Goal: Check status: Check status

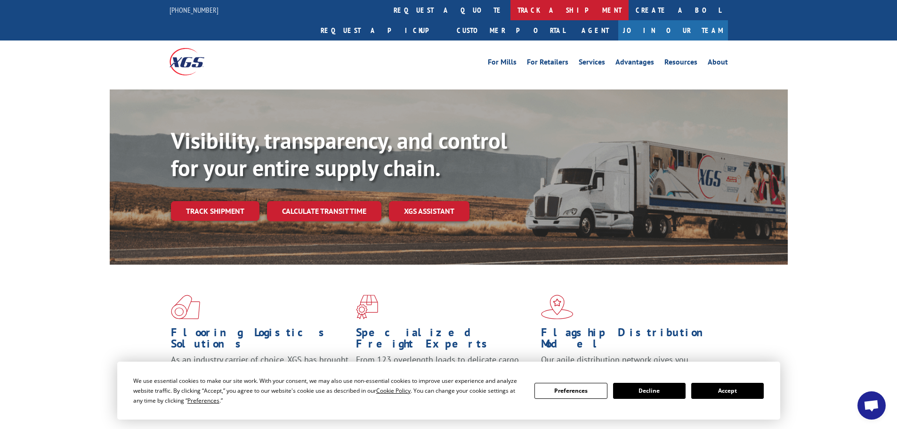
click at [511, 12] on link "track a shipment" at bounding box center [570, 10] width 118 height 20
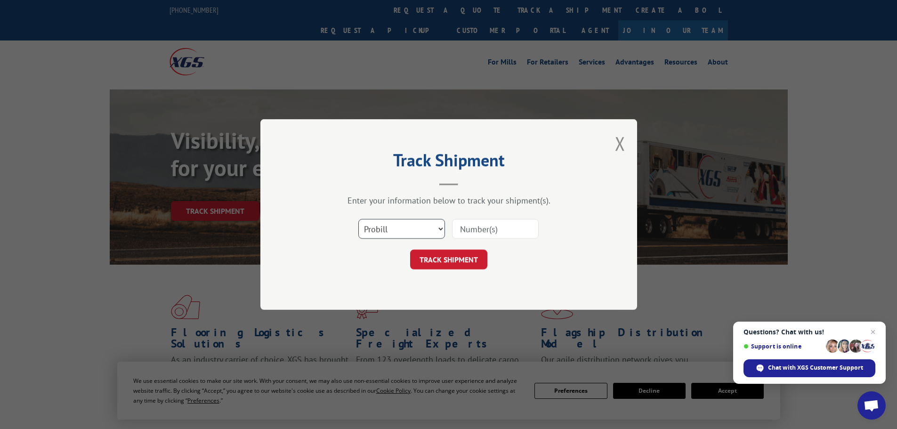
click at [402, 235] on select "Select category... Probill BOL PO" at bounding box center [401, 229] width 87 height 20
click at [505, 210] on div "Enter your information below to track your shipment(s). Select category... Prob…" at bounding box center [449, 232] width 283 height 74
click at [464, 258] on button "TRACK SHIPMENT" at bounding box center [448, 260] width 77 height 20
click at [474, 232] on input at bounding box center [495, 229] width 87 height 20
paste input "17230656"
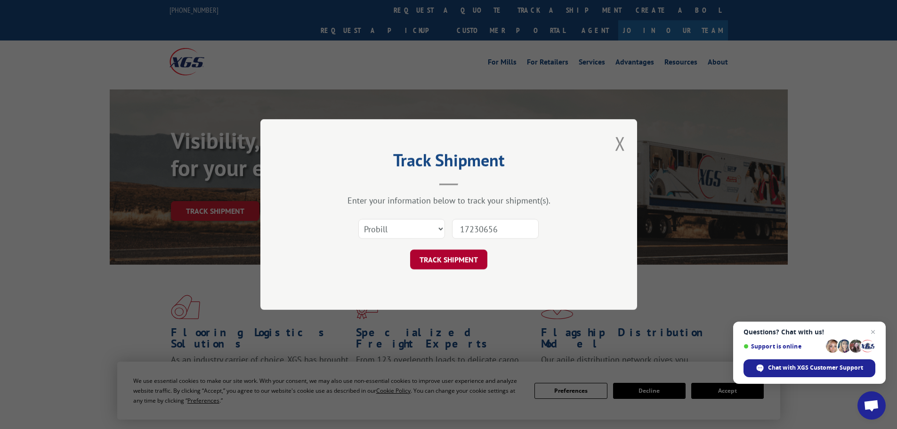
type input "17230656"
click at [460, 264] on button "TRACK SHIPMENT" at bounding box center [448, 260] width 77 height 20
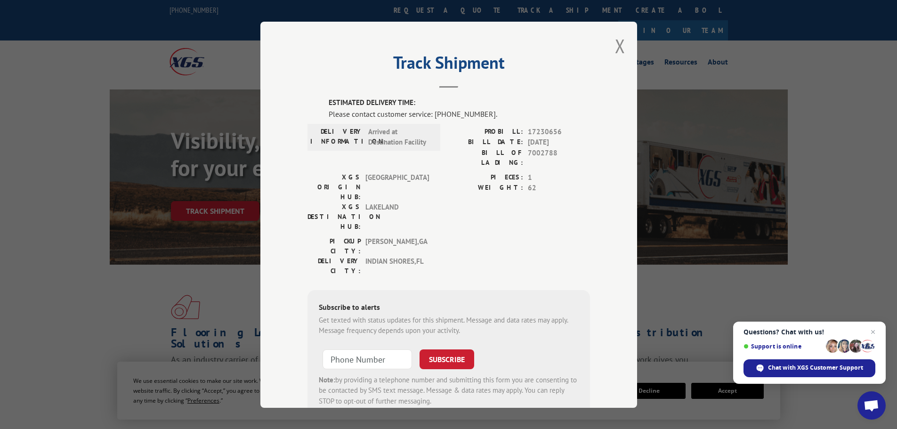
type input "+1 (___) ___-____"
click at [358, 349] on input "+1 (___) ___-____" at bounding box center [368, 359] width 90 height 20
type input "+1 (___) ___-____"
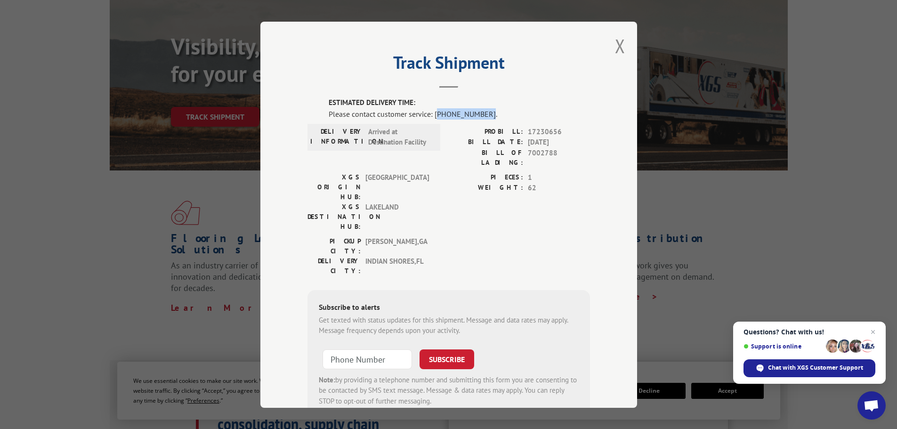
drag, startPoint x: 433, startPoint y: 117, endPoint x: 480, endPoint y: 117, distance: 47.1
click at [480, 117] on div "Please contact customer service: [PHONE_NUMBER]." at bounding box center [459, 113] width 261 height 11
copy div "844) 947-7447"
click at [443, 115] on div "Please contact customer service: [PHONE_NUMBER]." at bounding box center [459, 113] width 261 height 11
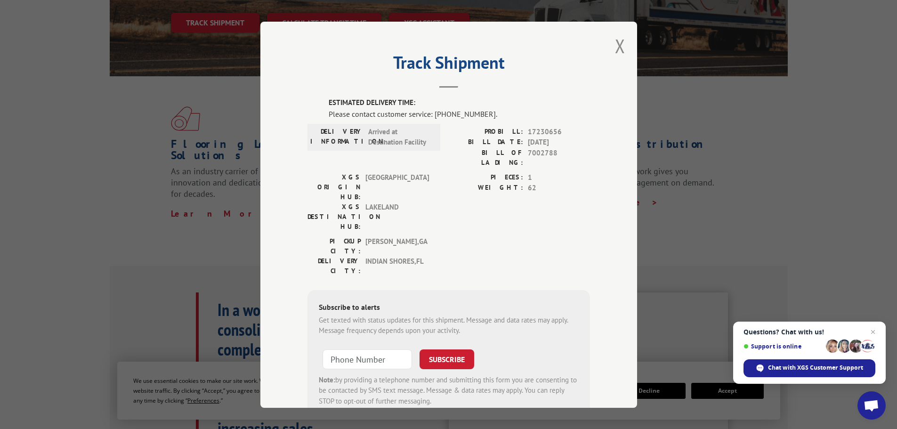
scroll to position [141, 0]
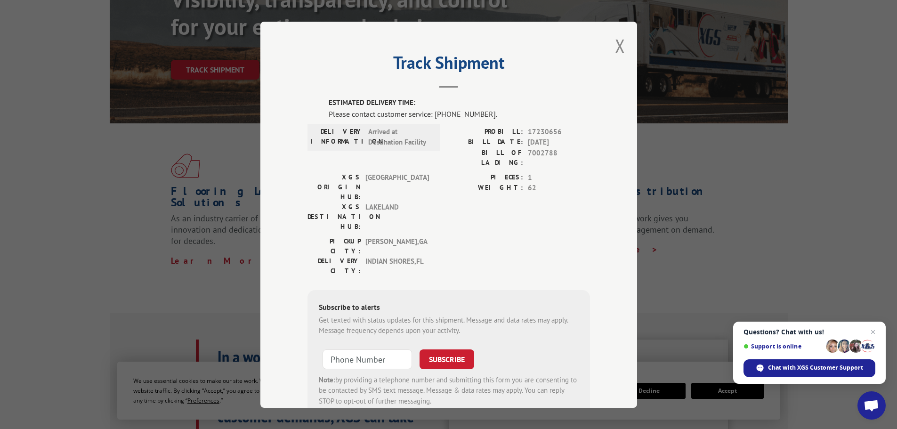
click at [397, 145] on span "Arrived at Destination Facility" at bounding box center [400, 136] width 64 height 21
click at [394, 140] on span "Arrived at Destination Facility" at bounding box center [400, 136] width 64 height 21
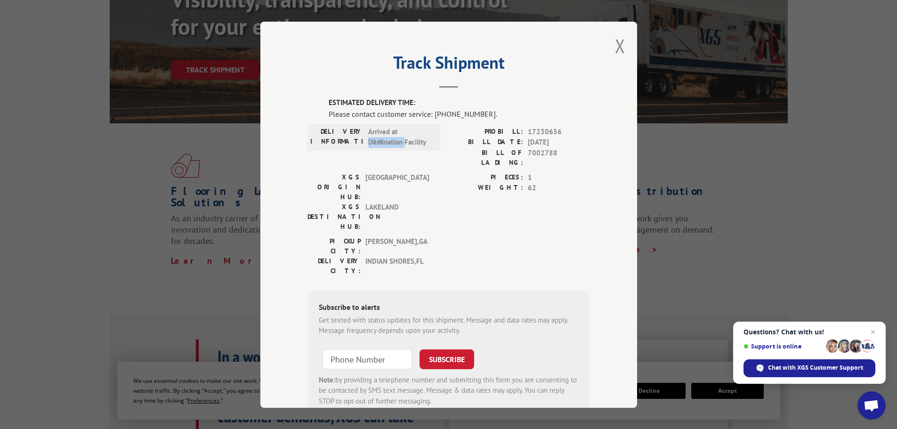
click at [394, 140] on span "Arrived at Destination Facility" at bounding box center [400, 136] width 64 height 21
click at [400, 142] on span "Arrived at Destination Facility" at bounding box center [400, 136] width 64 height 21
drag, startPoint x: 435, startPoint y: 117, endPoint x: 484, endPoint y: 119, distance: 49.0
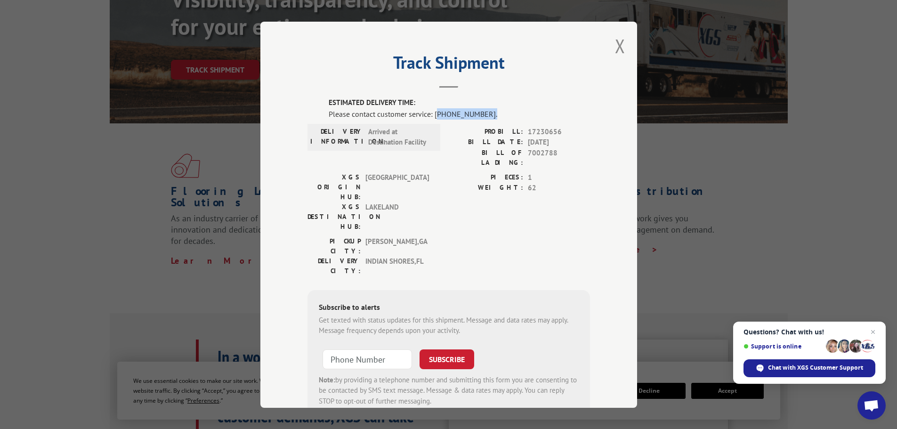
click at [484, 119] on div "Please contact customer service: [PHONE_NUMBER]." at bounding box center [459, 113] width 261 height 11
click at [418, 202] on span "LAKELAND" at bounding box center [398, 217] width 64 height 30
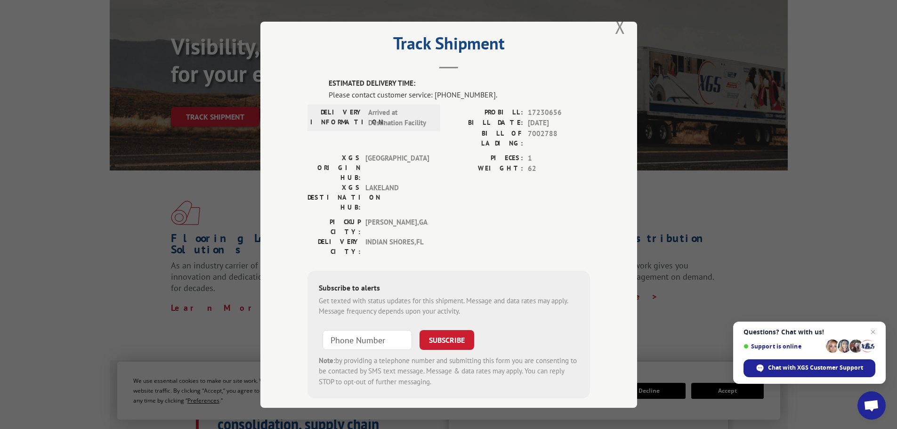
scroll to position [0, 0]
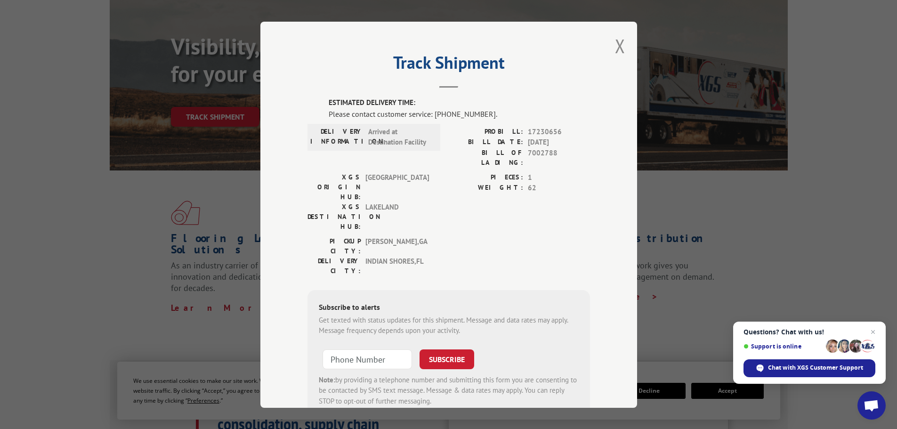
click at [380, 116] on div "Please contact customer service: [PHONE_NUMBER]." at bounding box center [459, 113] width 261 height 11
click at [410, 112] on div "Please contact customer service: [PHONE_NUMBER]." at bounding box center [459, 113] width 261 height 11
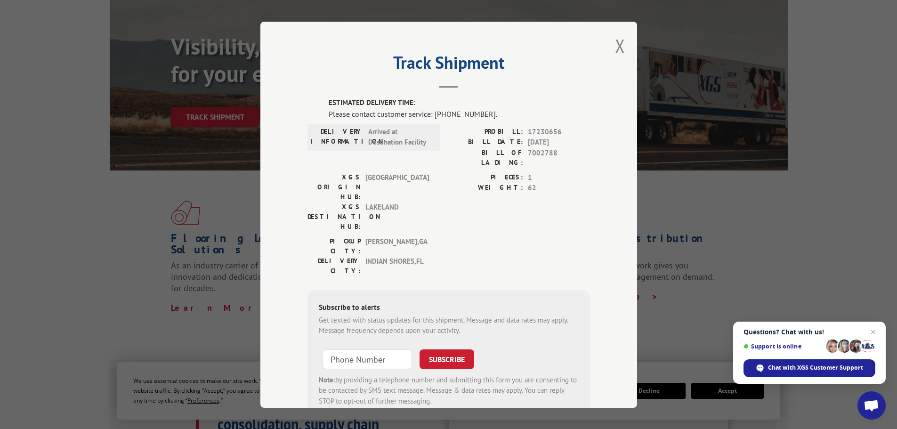
click at [410, 112] on div "Please contact customer service: [PHONE_NUMBER]." at bounding box center [459, 113] width 261 height 11
click at [403, 115] on div "Please contact customer service: [PHONE_NUMBER]." at bounding box center [459, 113] width 261 height 11
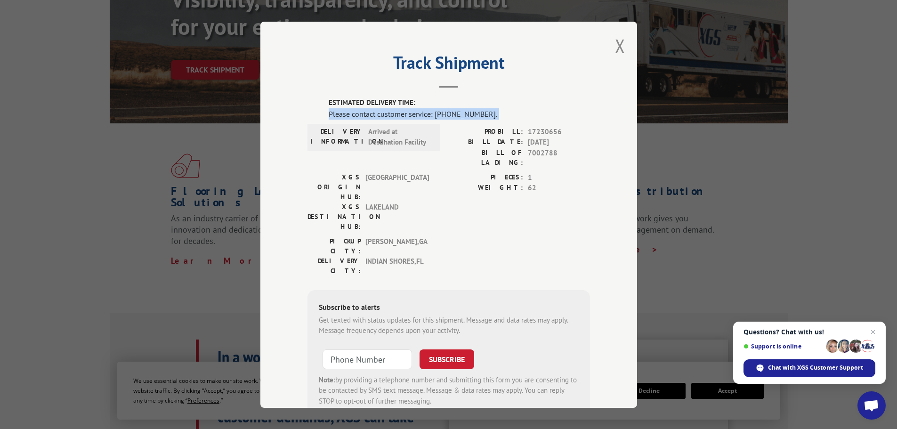
scroll to position [188, 0]
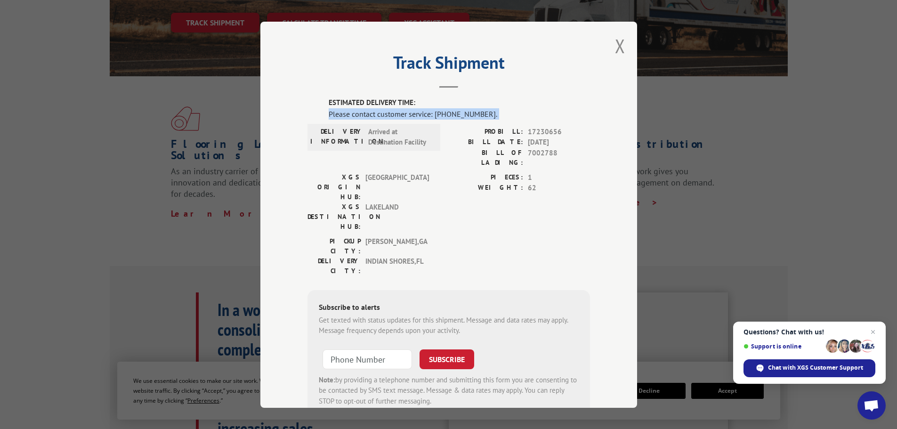
click at [497, 183] on label "WEIGHT:" at bounding box center [486, 188] width 74 height 11
click at [621, 44] on button "Close modal" at bounding box center [620, 45] width 10 height 25
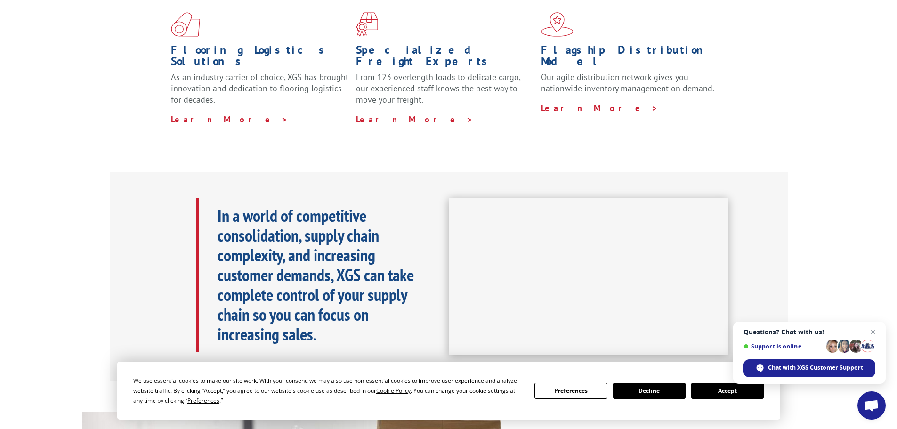
scroll to position [0, 0]
